Goal: Find specific page/section: Find specific page/section

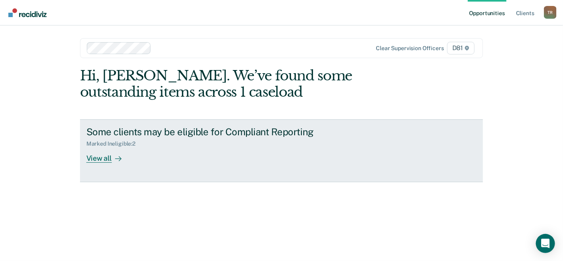
click at [103, 152] on div "View all" at bounding box center [108, 155] width 45 height 16
